Goal: Transaction & Acquisition: Purchase product/service

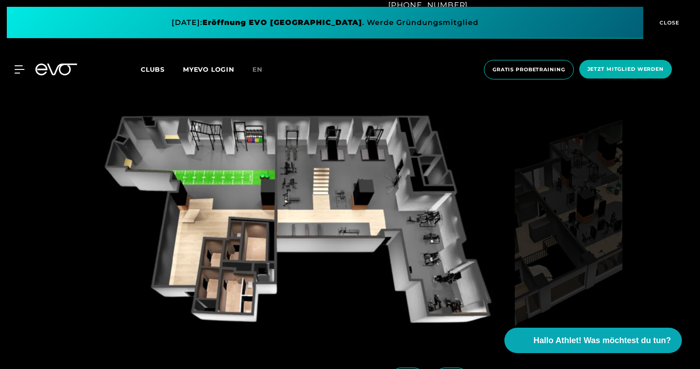
scroll to position [879, 0]
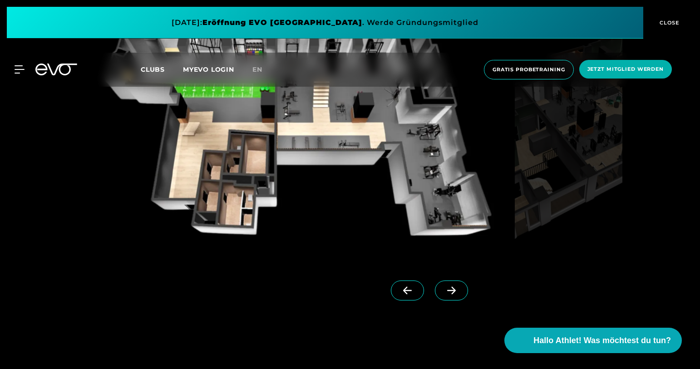
click at [405, 195] on img at bounding box center [296, 139] width 430 height 240
click at [406, 156] on img at bounding box center [296, 139] width 430 height 240
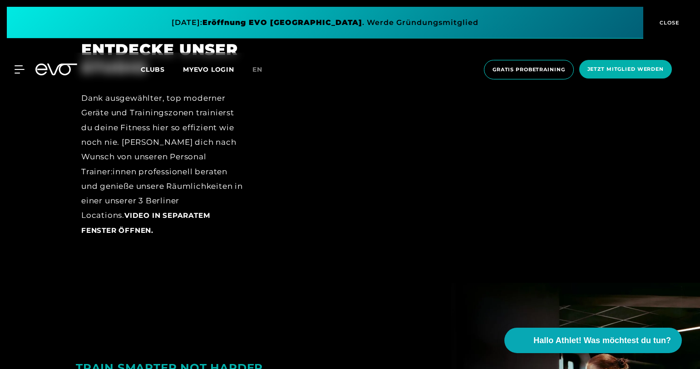
scroll to position [1459, 0]
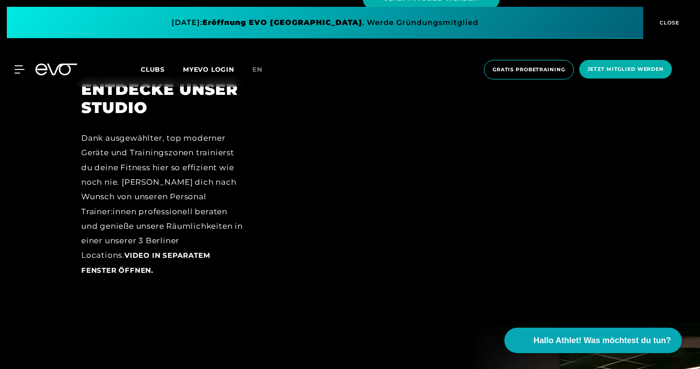
click at [666, 25] on span "CLOSE" at bounding box center [668, 23] width 22 height 8
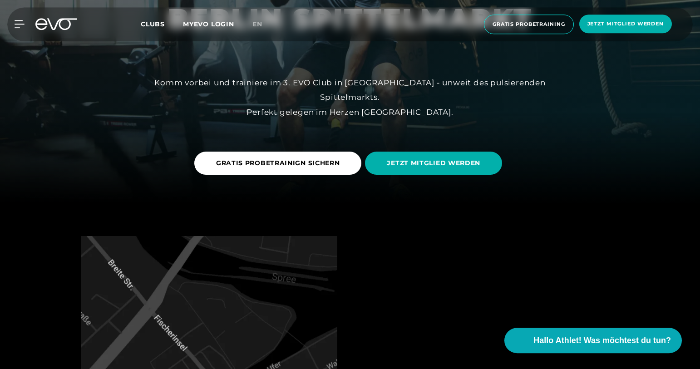
scroll to position [0, 0]
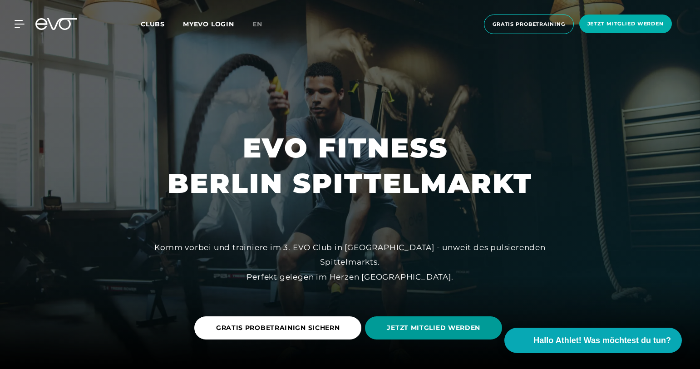
click at [446, 334] on span "JETZT MITGLIED WERDEN" at bounding box center [433, 327] width 137 height 23
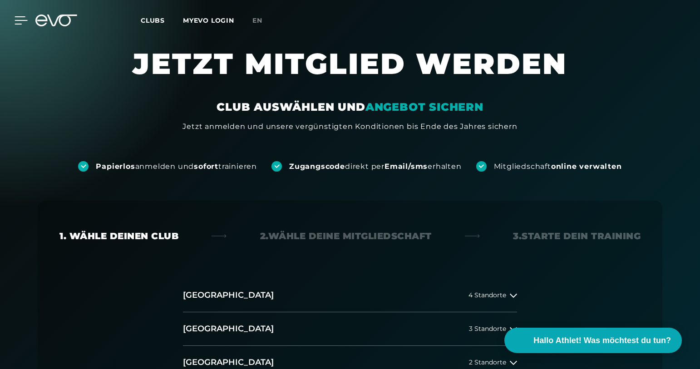
click at [15, 18] on icon at bounding box center [21, 20] width 13 height 8
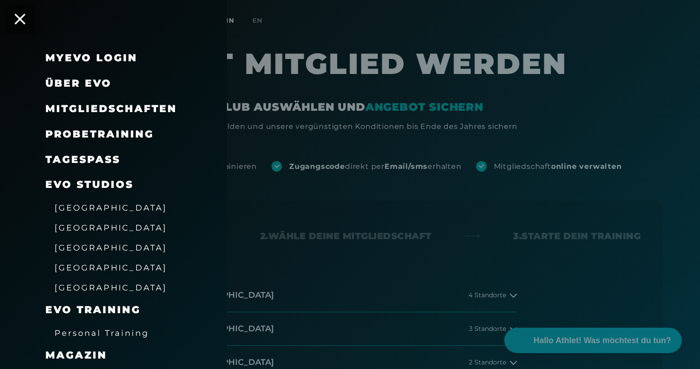
click at [83, 109] on span "Mitgliedschaften" at bounding box center [111, 109] width 132 height 12
click at [88, 108] on span "Mitgliedschaften" at bounding box center [111, 109] width 132 height 12
click at [86, 106] on span "Mitgliedschaften" at bounding box center [111, 109] width 132 height 12
drag, startPoint x: 86, startPoint y: 106, endPoint x: 71, endPoint y: 98, distance: 17.3
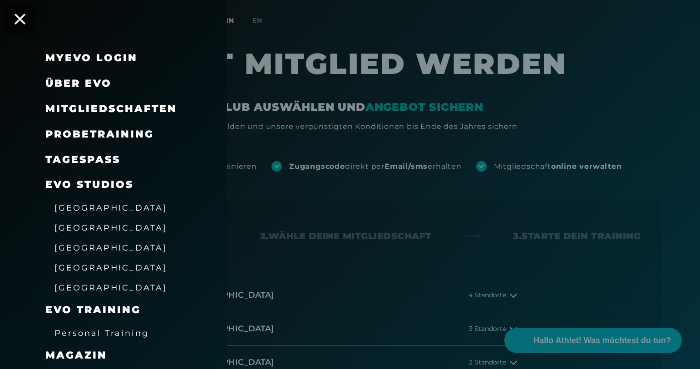
click at [85, 106] on span "Mitgliedschaften" at bounding box center [111, 109] width 132 height 12
click at [49, 52] on link "MyEVO Login" at bounding box center [91, 58] width 92 height 12
click at [74, 107] on span "Mitgliedschaften" at bounding box center [111, 109] width 132 height 12
click at [113, 108] on span "Mitgliedschaften" at bounding box center [111, 109] width 132 height 12
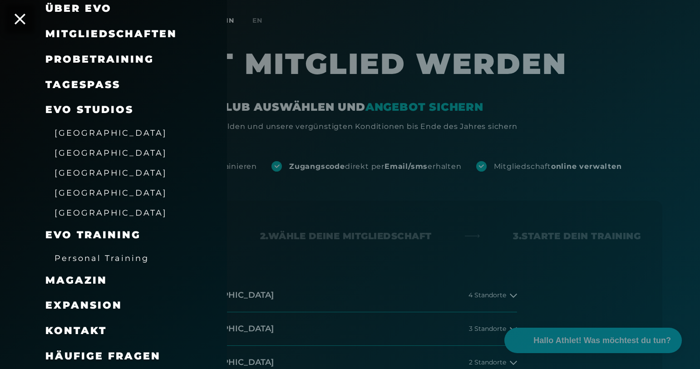
click at [427, 139] on div at bounding box center [350, 184] width 700 height 369
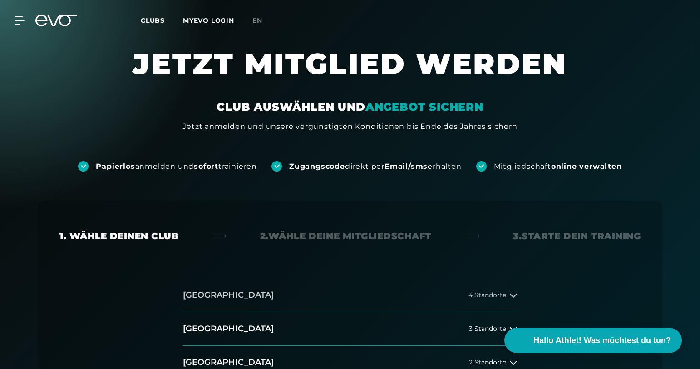
drag, startPoint x: 489, startPoint y: 290, endPoint x: 499, endPoint y: 309, distance: 21.3
click at [499, 309] on button "[GEOGRAPHIC_DATA] 4 Standorte" at bounding box center [350, 296] width 334 height 34
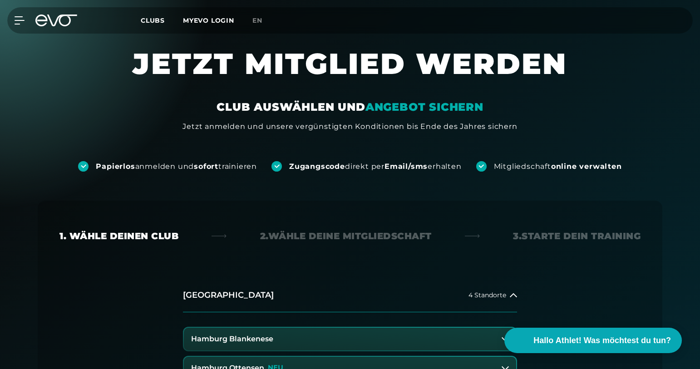
scroll to position [211, 0]
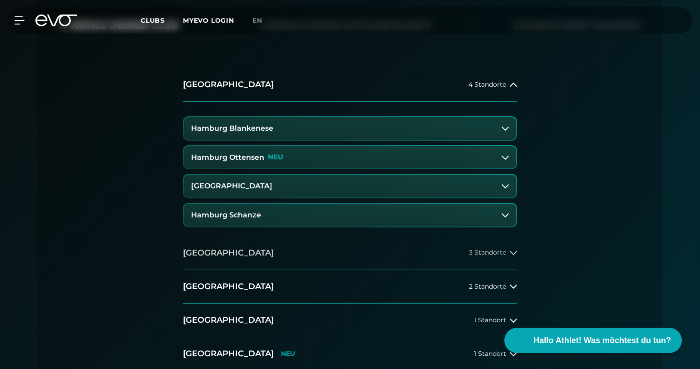
click at [211, 253] on button "[GEOGRAPHIC_DATA] 3 Standorte" at bounding box center [350, 253] width 334 height 34
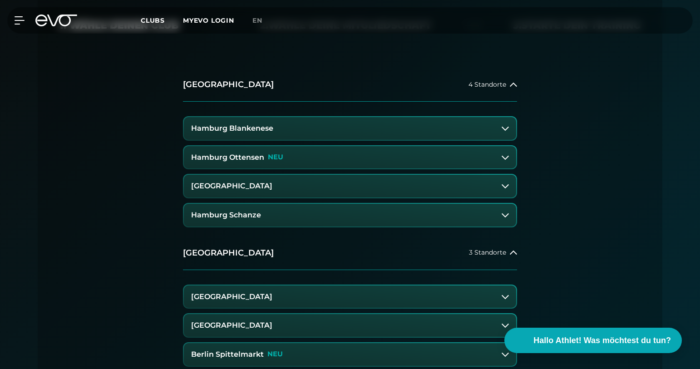
click at [503, 130] on icon at bounding box center [504, 128] width 7 height 7
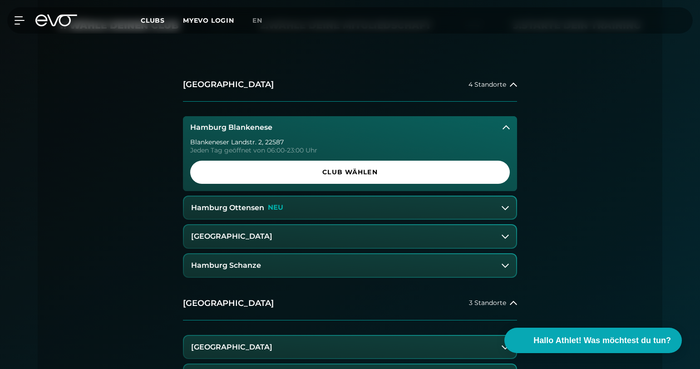
click at [509, 127] on icon at bounding box center [505, 127] width 7 height 7
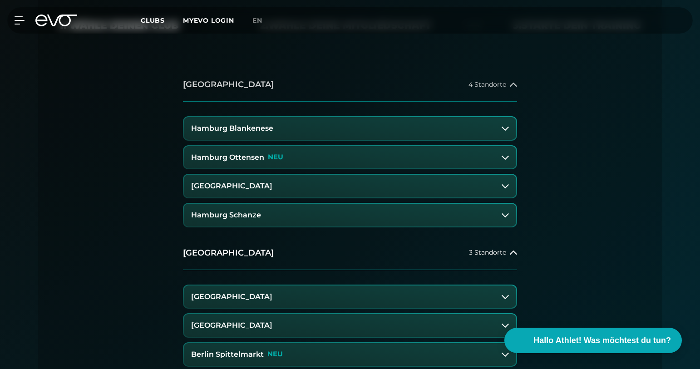
click at [507, 81] on div "4 Standorte" at bounding box center [492, 84] width 49 height 7
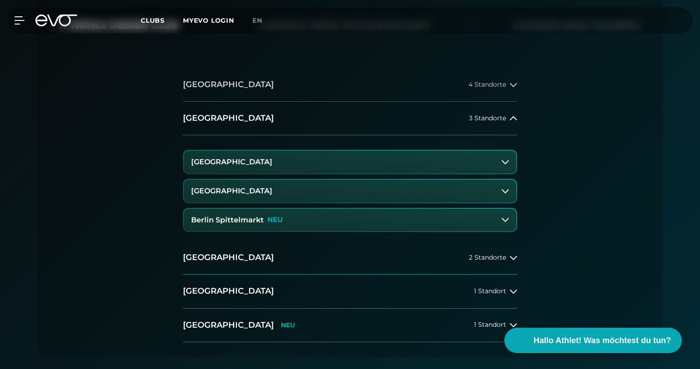
click at [507, 81] on div "4 Standorte" at bounding box center [492, 84] width 49 height 7
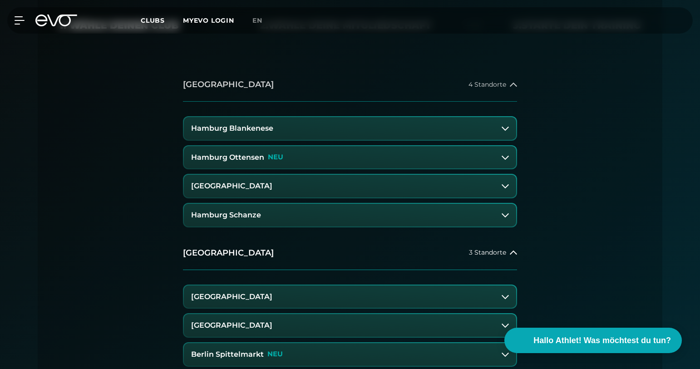
click at [491, 88] on span "4 Standorte" at bounding box center [487, 84] width 38 height 7
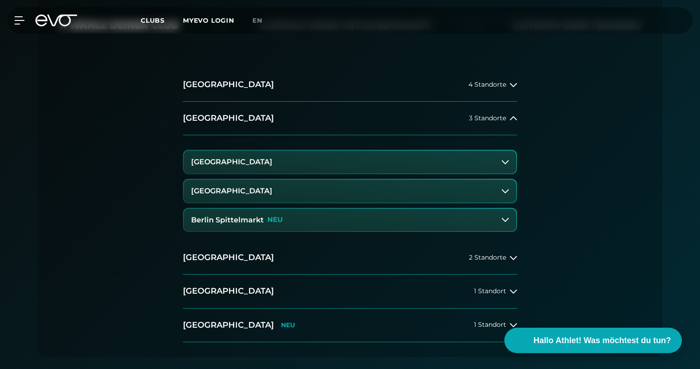
click at [246, 216] on h3 "Berlin Spittelmarkt" at bounding box center [227, 220] width 73 height 8
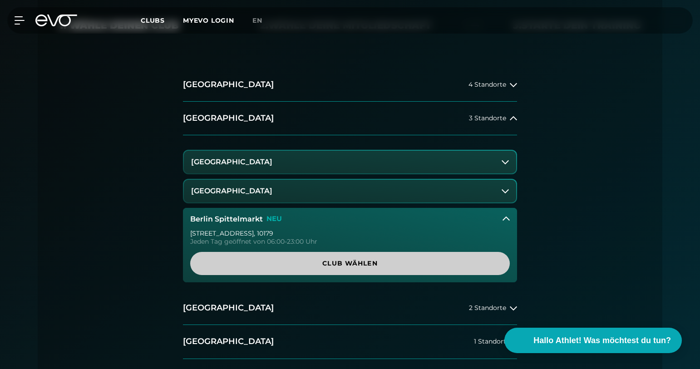
click at [355, 266] on span "Club wählen" at bounding box center [350, 264] width 276 height 10
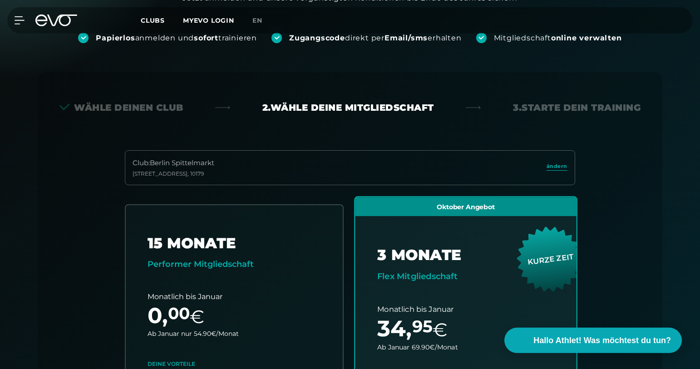
scroll to position [77, 0]
